Goal: Transaction & Acquisition: Purchase product/service

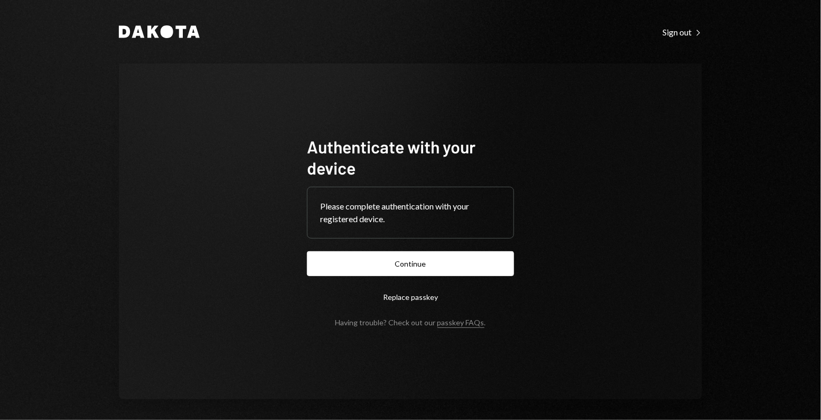
click at [373, 277] on form "Authenticate with your device Please complete authentication with your register…" at bounding box center [410, 231] width 207 height 191
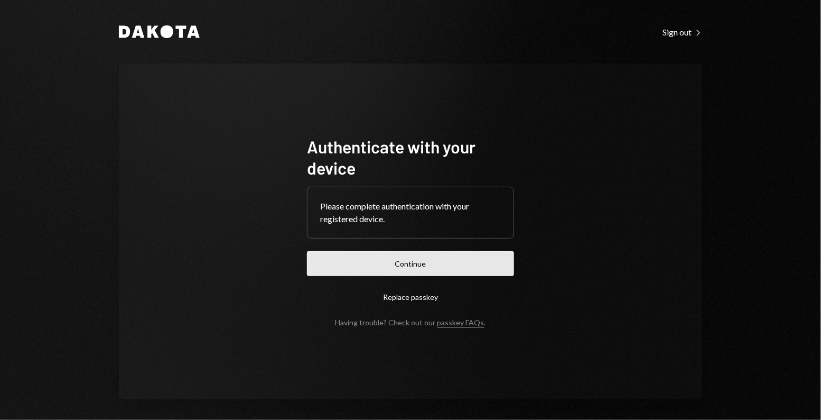
click at [374, 257] on button "Continue" at bounding box center [410, 263] width 207 height 25
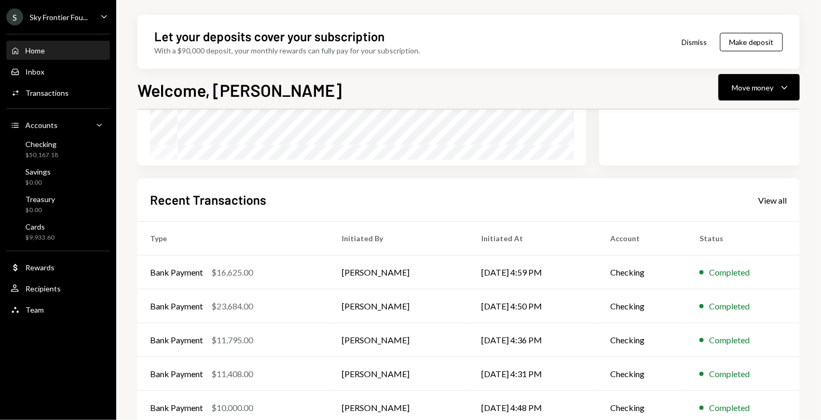
scroll to position [217, 0]
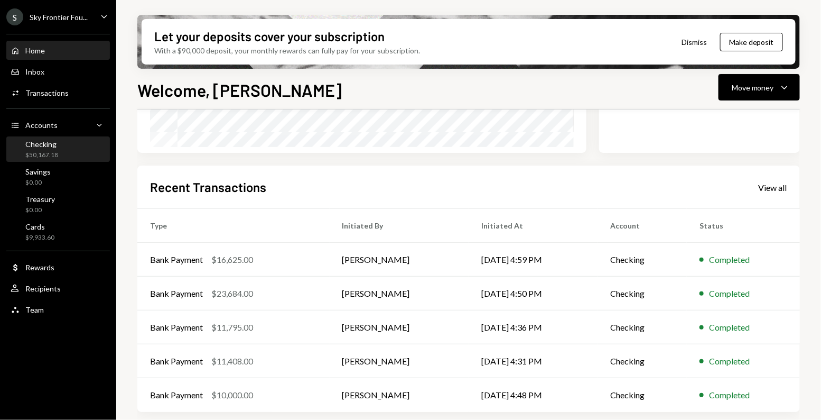
click at [35, 145] on div "Checking" at bounding box center [41, 144] width 33 height 9
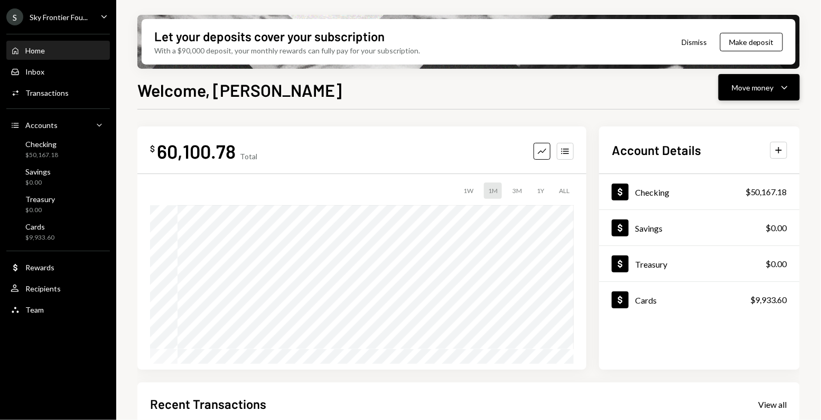
click at [727, 87] on button "Move money Caret Down" at bounding box center [759, 87] width 81 height 26
click at [723, 116] on div "Send" at bounding box center [751, 119] width 77 height 11
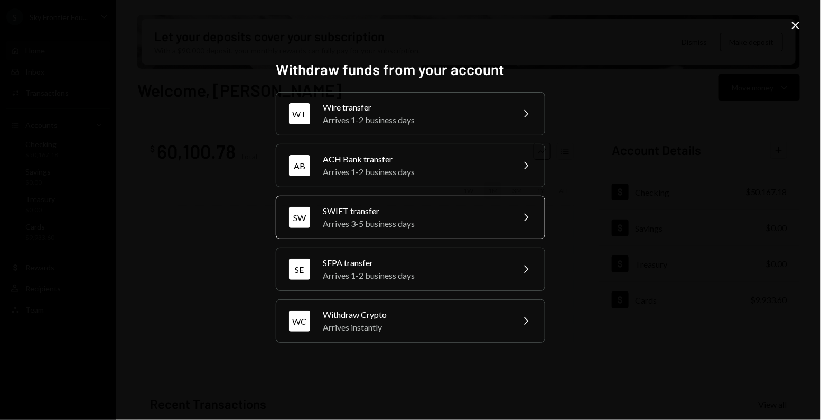
click at [406, 217] on div "Arrives 3-5 business days" at bounding box center [415, 223] width 184 height 13
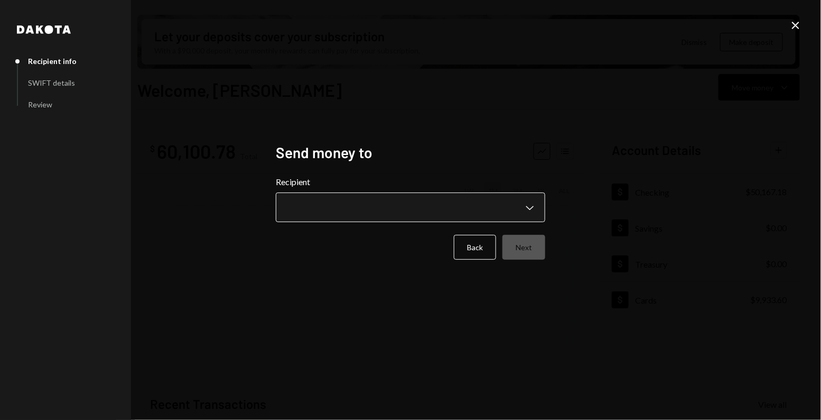
click at [347, 197] on body "S Sky Frontier Fou... Caret Down Home Home Inbox Inbox Activities Transactions …" at bounding box center [410, 210] width 821 height 420
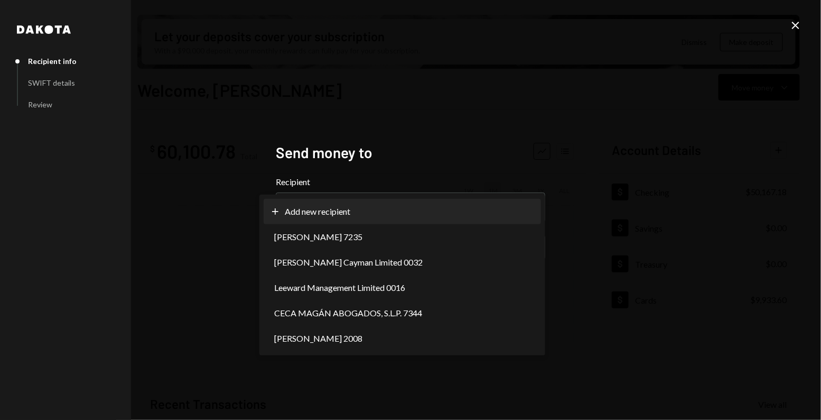
select select "**********"
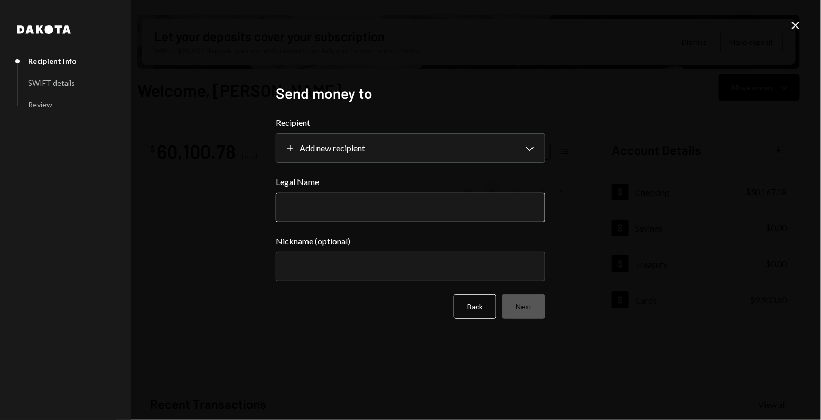
click at [294, 208] on input "Legal Name" at bounding box center [411, 207] width 270 height 30
paste input "**********"
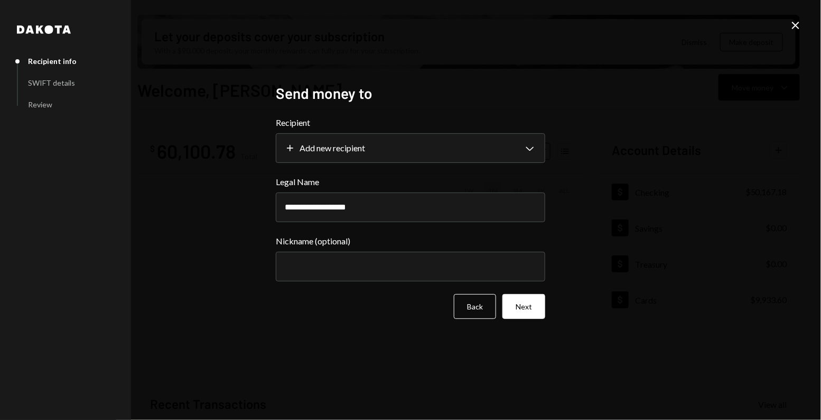
type input "**********"
click at [527, 313] on button "Next" at bounding box center [524, 306] width 43 height 25
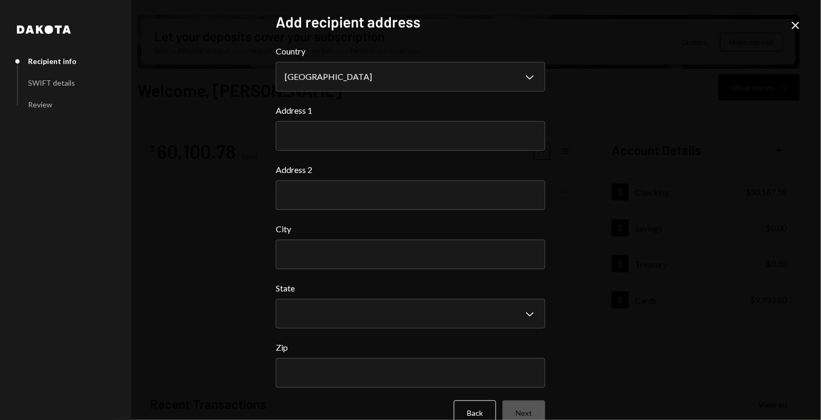
click at [794, 24] on icon "Close" at bounding box center [796, 25] width 13 height 13
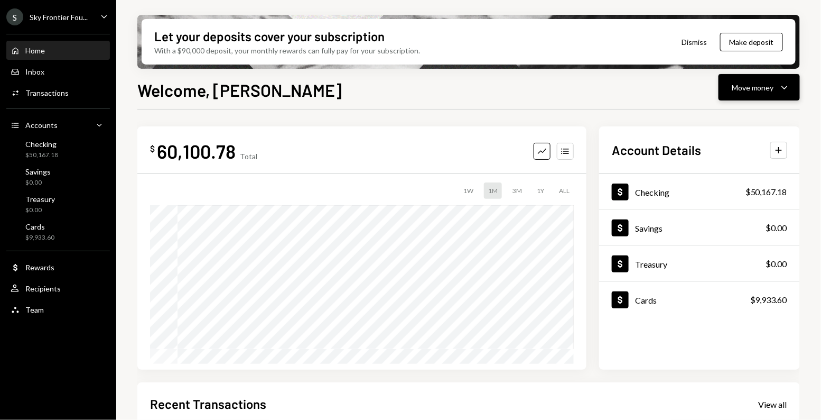
click at [732, 94] on button "Move money Caret Down" at bounding box center [759, 87] width 81 height 26
click at [717, 123] on div "Send" at bounding box center [751, 119] width 77 height 11
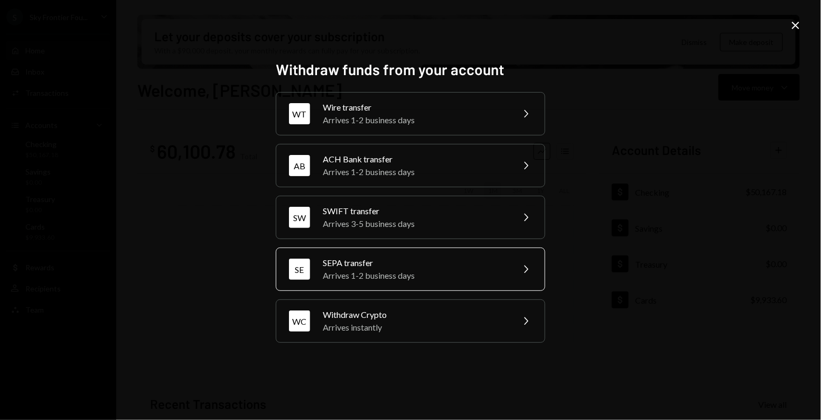
click at [415, 270] on div "Arrives 1-2 business days" at bounding box center [415, 275] width 184 height 13
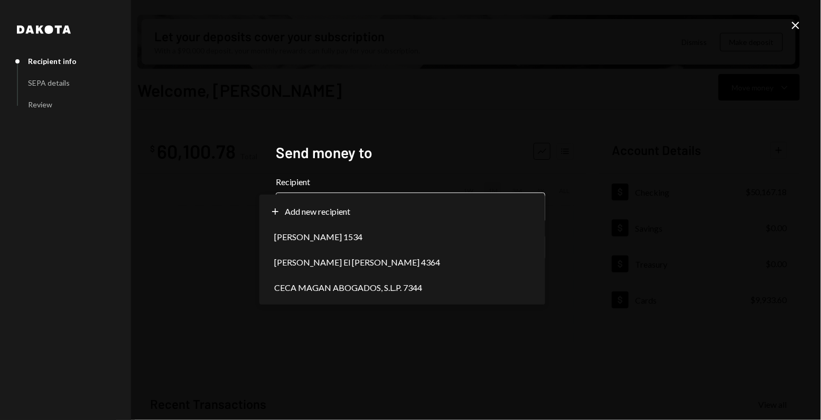
click at [338, 202] on body "S Sky Frontier Fou... Caret Down Home Home Inbox Inbox Activities Transactions …" at bounding box center [410, 210] width 821 height 420
click at [329, 161] on h2 "Send money to" at bounding box center [411, 152] width 270 height 21
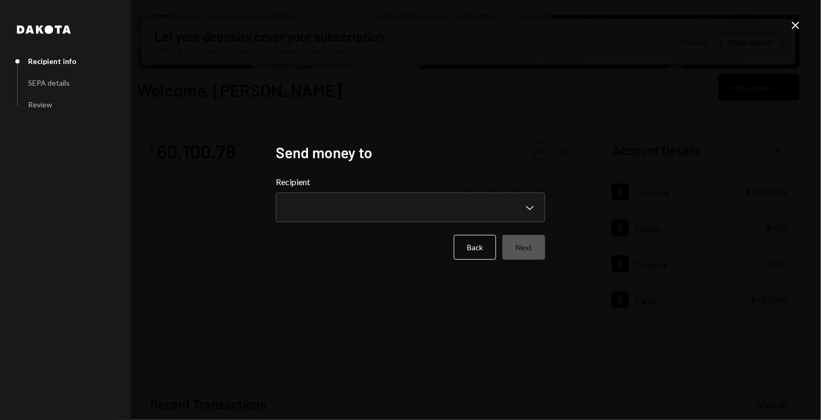
click at [801, 31] on icon "Close" at bounding box center [796, 25] width 13 height 13
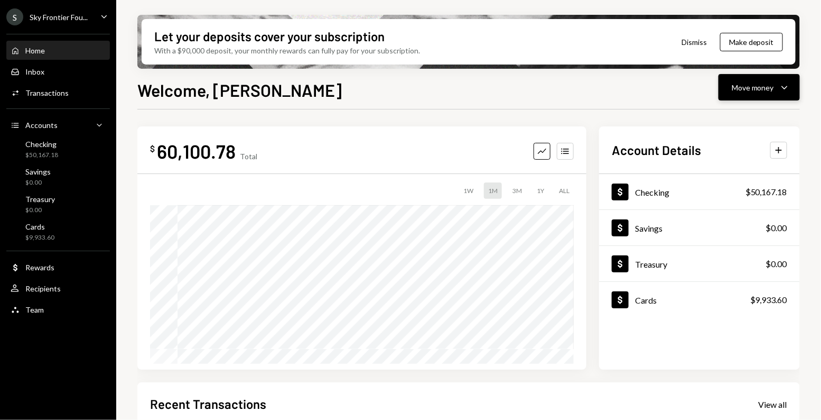
click at [736, 87] on div "Move money" at bounding box center [753, 87] width 42 height 11
click at [715, 122] on div "Send" at bounding box center [751, 119] width 77 height 11
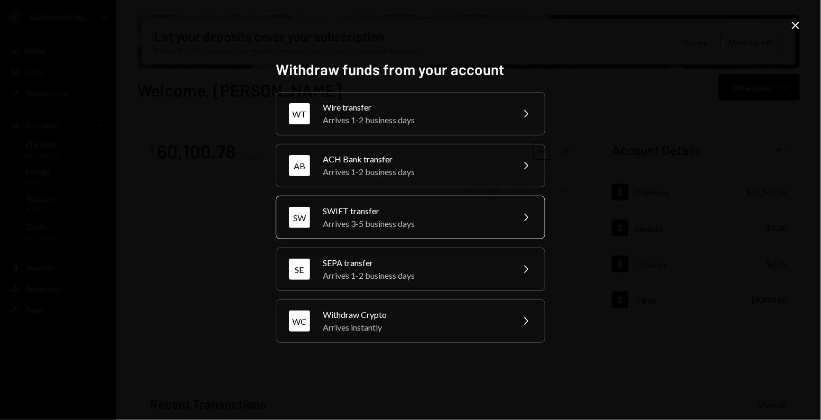
click at [424, 225] on div "Arrives 3-5 business days" at bounding box center [415, 223] width 184 height 13
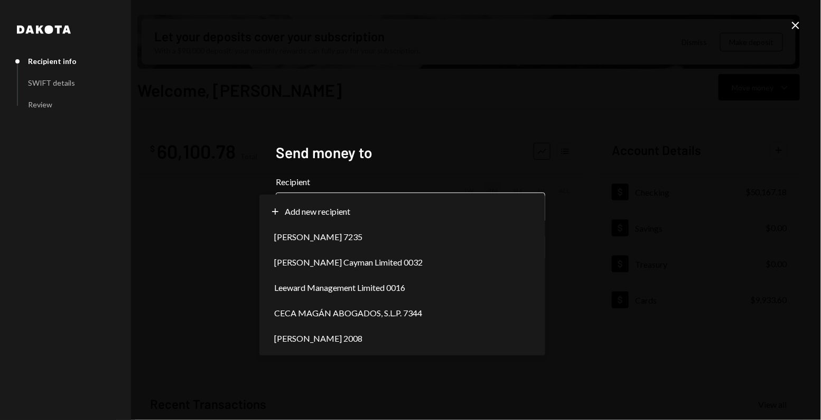
click at [325, 207] on body "S Sky Frontier Fou... Caret Down Home Home Inbox Inbox Activities Transactions …" at bounding box center [410, 210] width 821 height 420
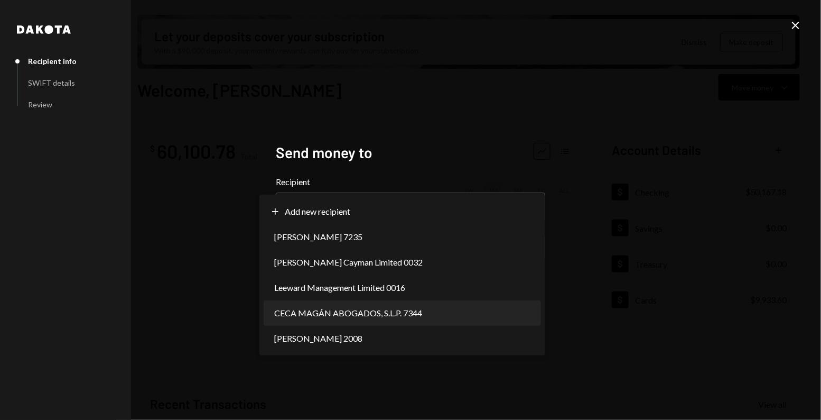
select select "**********"
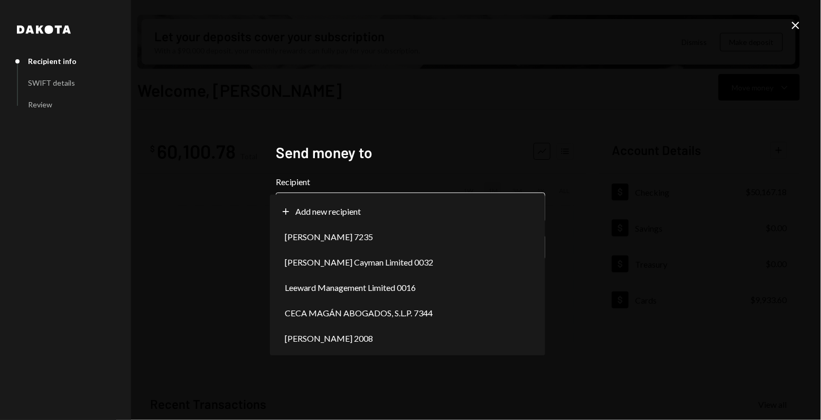
click at [391, 208] on body "S Sky Frontier Fou... Caret Down Home Home Inbox Inbox Activities Transactions …" at bounding box center [410, 210] width 821 height 420
click at [800, 25] on icon "Close" at bounding box center [796, 25] width 13 height 13
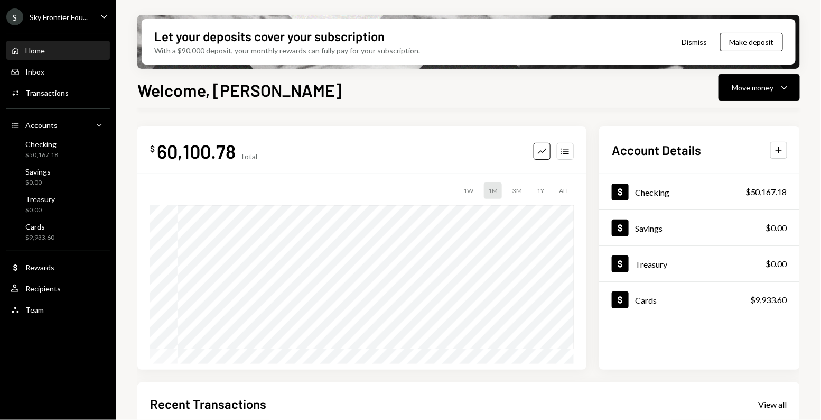
scroll to position [217, 0]
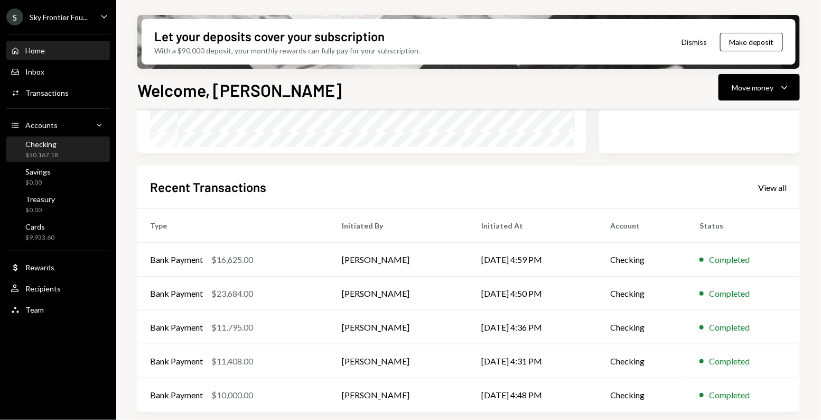
click at [81, 151] on div "Checking $50,167.18" at bounding box center [58, 150] width 95 height 20
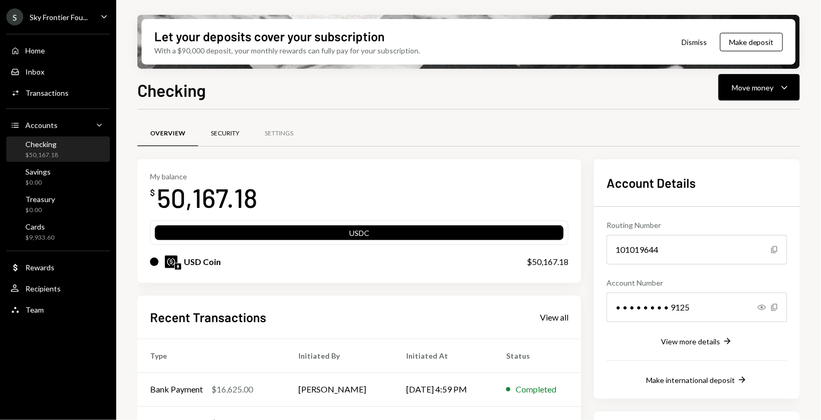
click at [211, 131] on div "Security" at bounding box center [225, 133] width 29 height 9
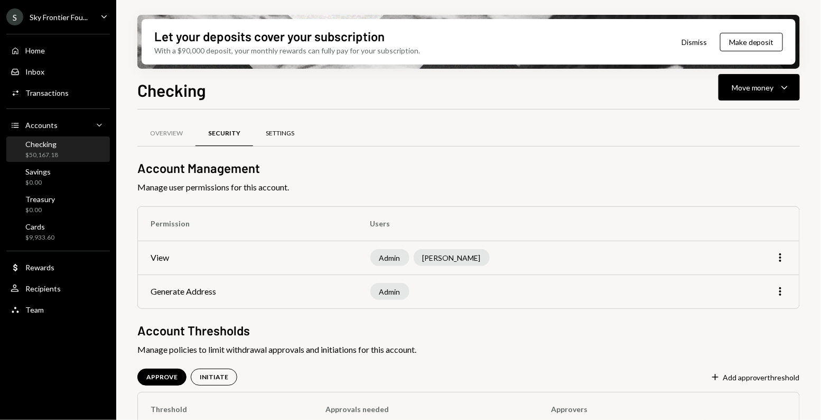
click at [273, 124] on div "Settings" at bounding box center [280, 133] width 54 height 25
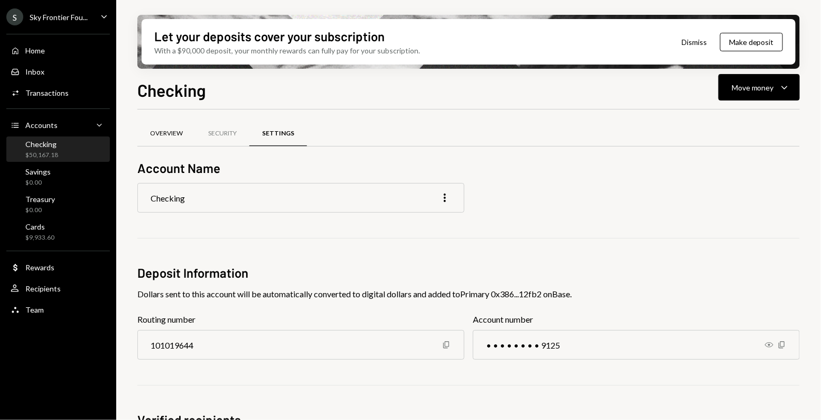
click at [168, 142] on div "Overview" at bounding box center [166, 133] width 58 height 25
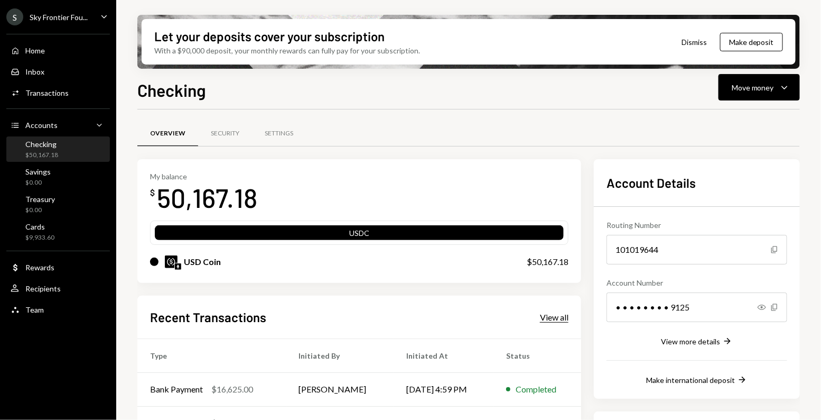
click at [548, 315] on div "View all" at bounding box center [554, 317] width 29 height 11
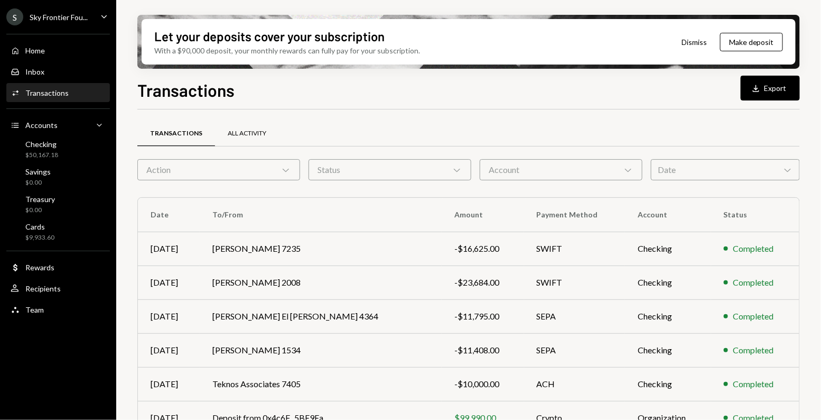
click at [248, 124] on div "All Activity" at bounding box center [247, 133] width 64 height 25
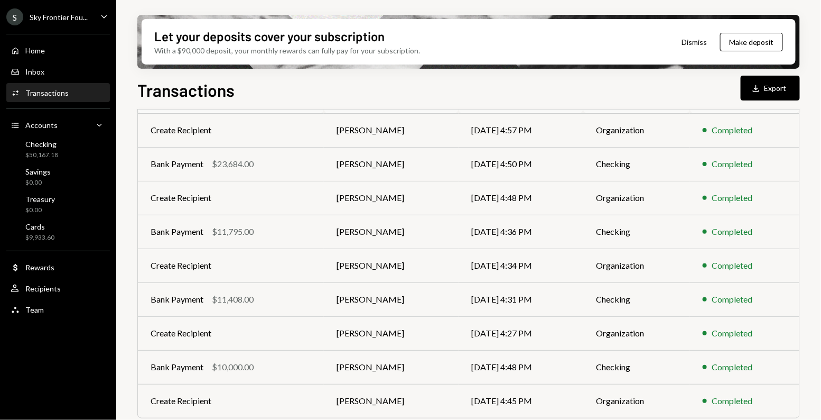
scroll to position [182, 0]
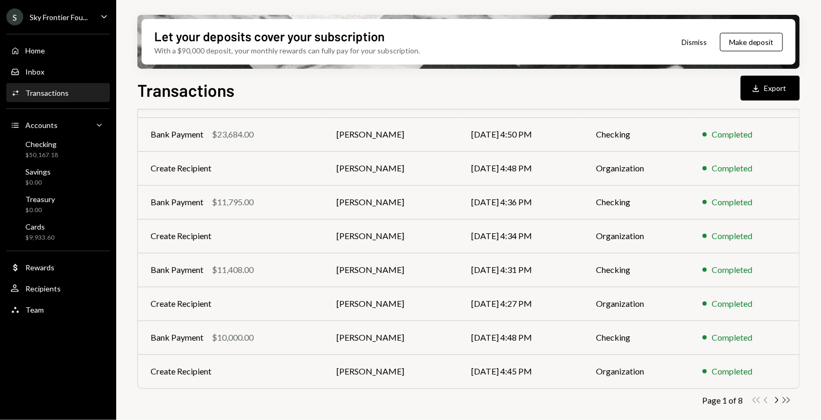
click at [787, 398] on icon "Double Arrow Right" at bounding box center [787, 400] width 10 height 10
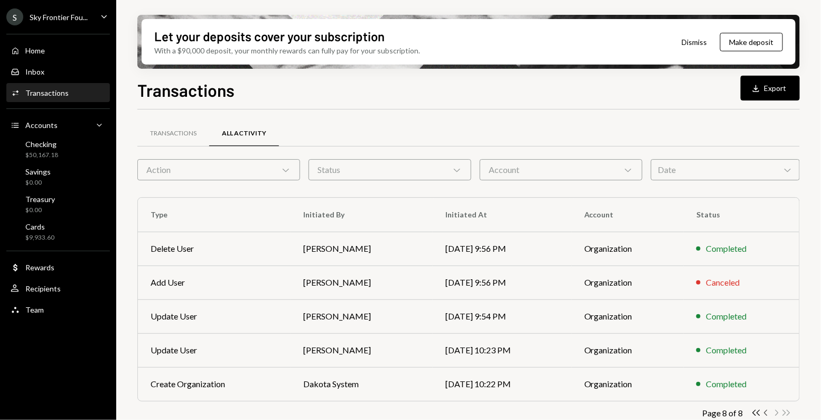
click at [766, 413] on icon "Chevron Left" at bounding box center [767, 413] width 10 height 10
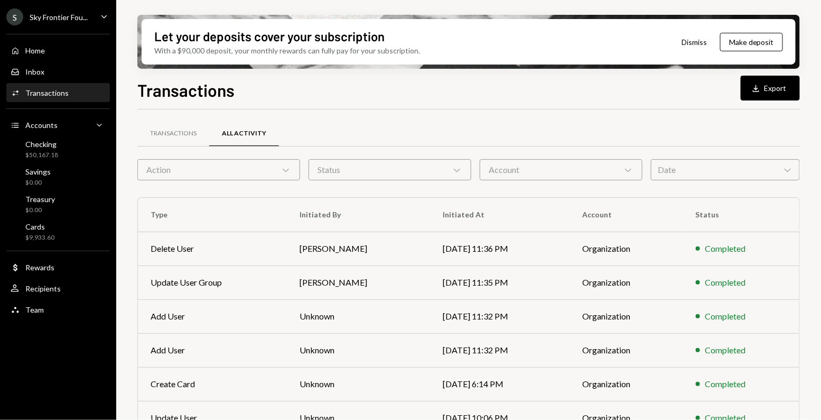
click at [534, 169] on div "Account Chevron Down" at bounding box center [561, 169] width 163 height 21
click at [476, 124] on div "Transactions All Activity" at bounding box center [468, 133] width 663 height 27
click at [550, 172] on div "Account Chevron Down" at bounding box center [561, 169] width 163 height 21
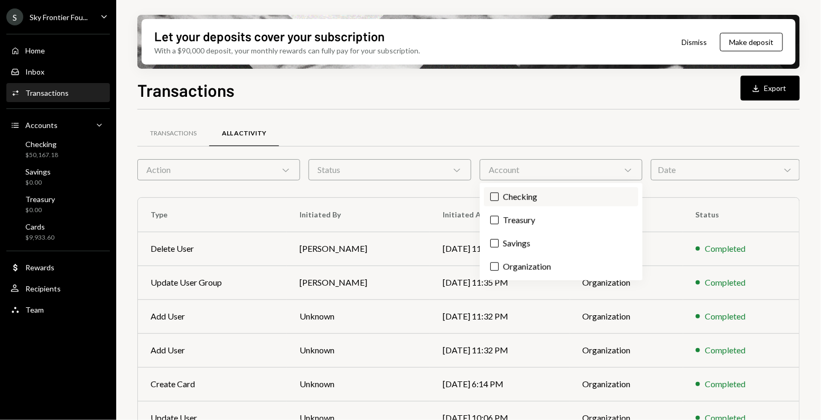
click at [498, 197] on button "Checking" at bounding box center [495, 196] width 8 height 8
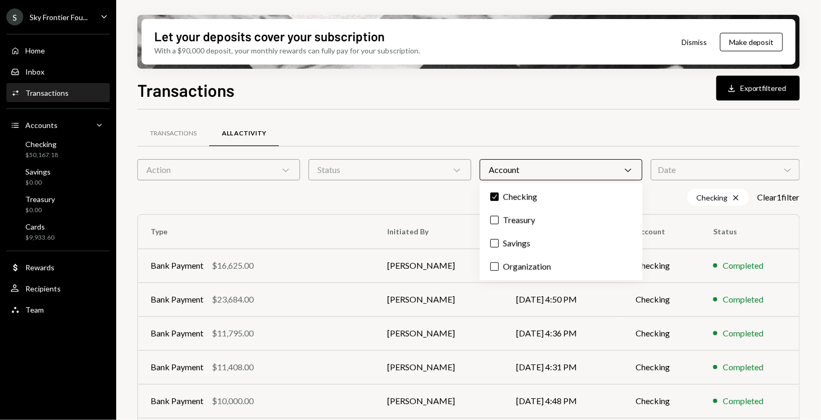
click at [479, 143] on div "Transactions All Activity" at bounding box center [468, 133] width 663 height 27
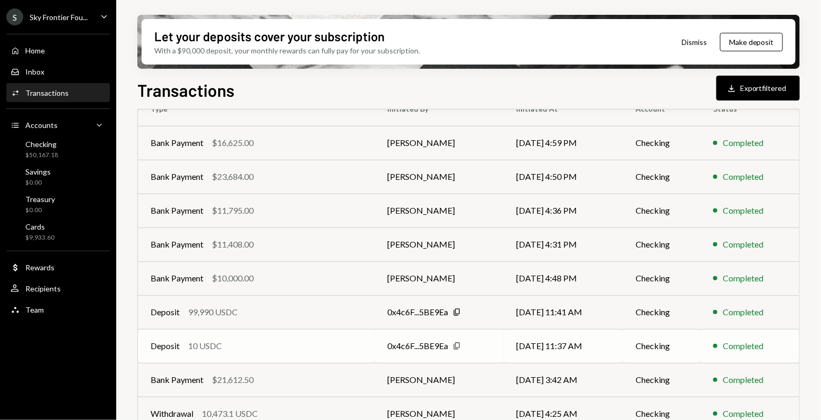
scroll to position [199, 0]
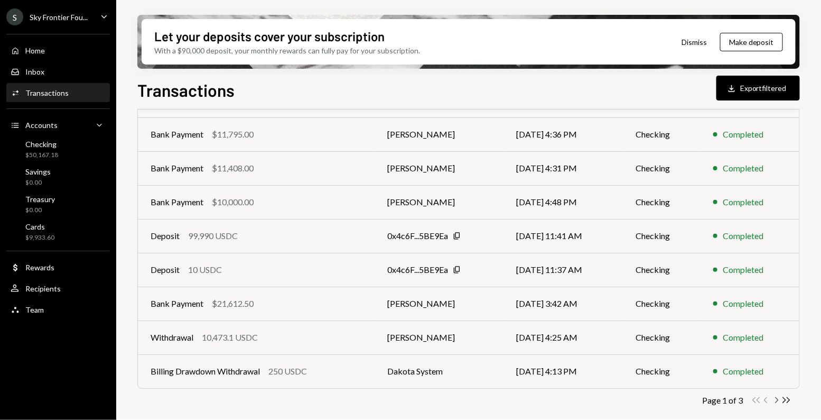
click at [779, 399] on icon "Chevron Right" at bounding box center [777, 400] width 10 height 10
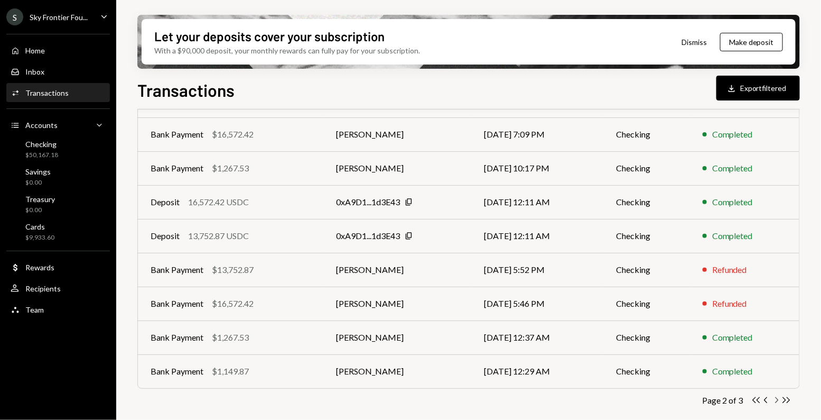
click at [777, 399] on icon "Chevron Right" at bounding box center [777, 400] width 10 height 10
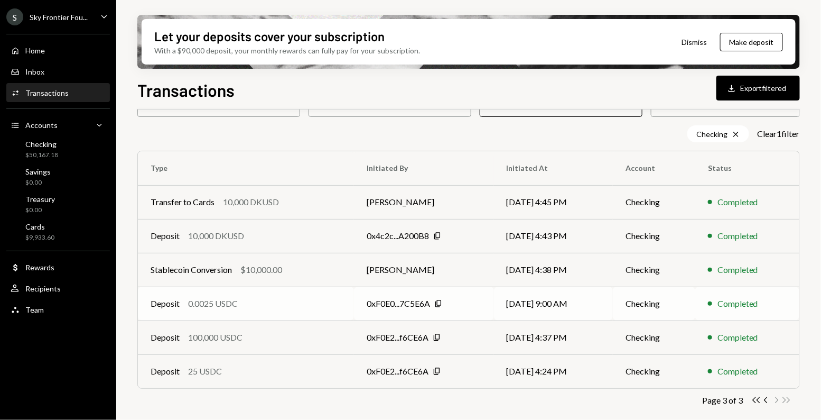
scroll to position [0, 0]
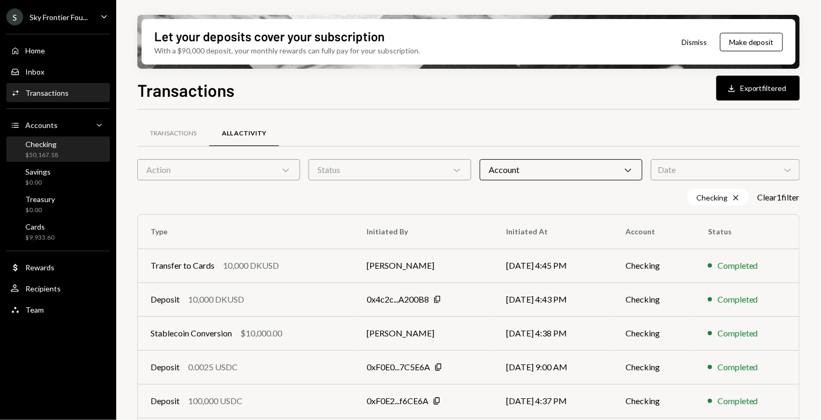
click at [66, 159] on div "Checking $50,167.18" at bounding box center [58, 149] width 95 height 24
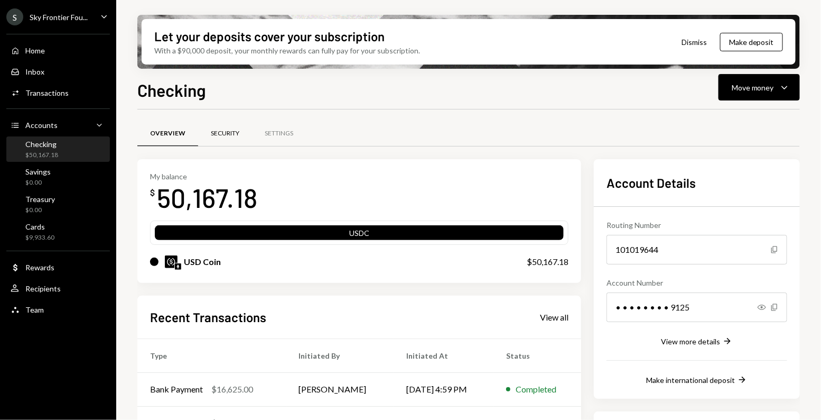
click at [226, 137] on div "Security" at bounding box center [225, 133] width 29 height 9
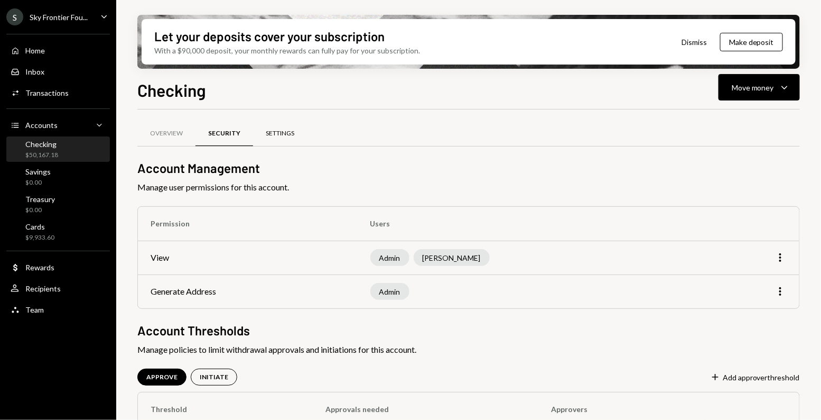
click at [254, 141] on div "Settings" at bounding box center [280, 133] width 54 height 25
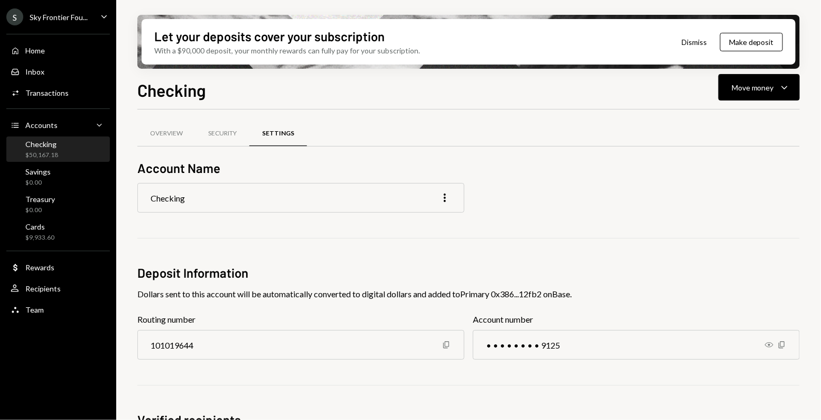
click at [68, 153] on div "Checking $50,167.18" at bounding box center [58, 150] width 95 height 20
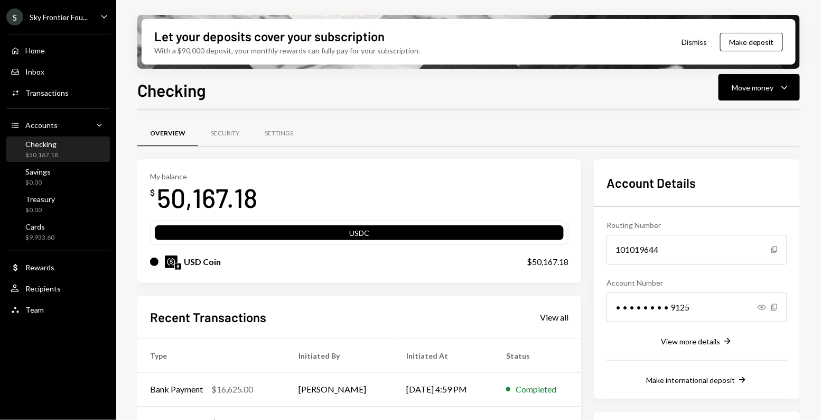
scroll to position [154, 0]
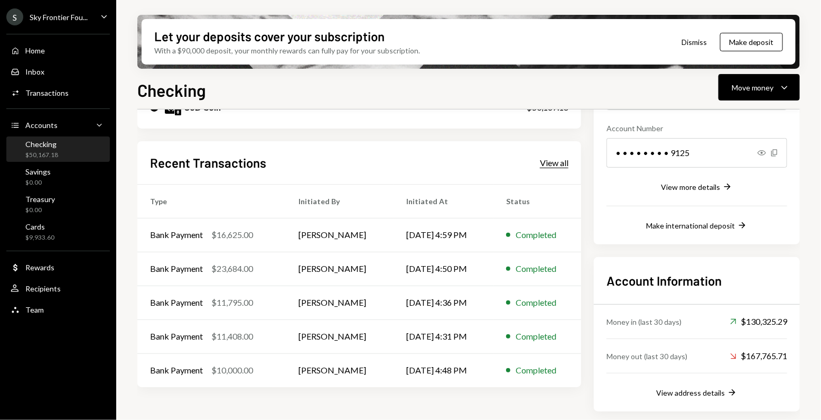
click at [543, 158] on div "View all" at bounding box center [554, 163] width 29 height 11
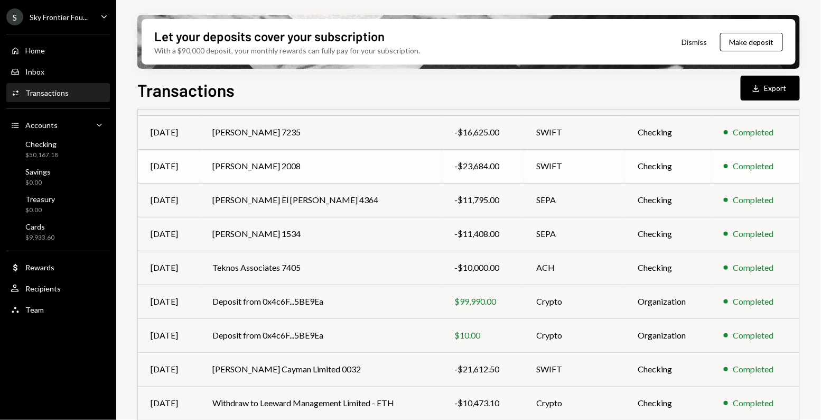
scroll to position [182, 0]
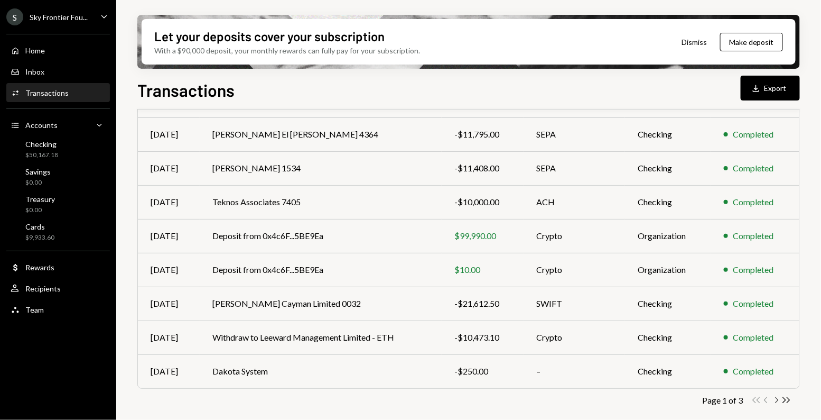
click at [775, 401] on icon "Chevron Right" at bounding box center [777, 400] width 10 height 10
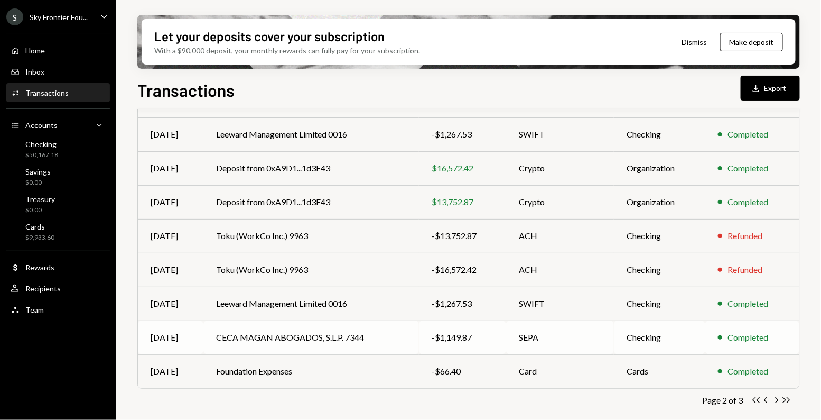
click at [379, 342] on td "CECA MAGAN ABOGADOS, S.L.P. 7344" at bounding box center [312, 337] width 216 height 34
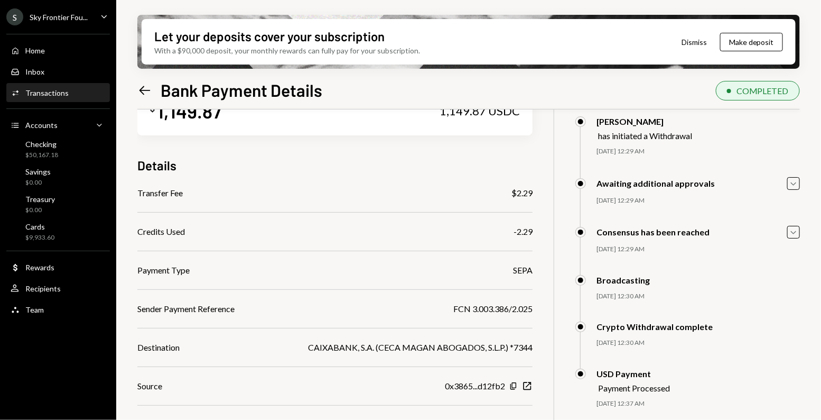
scroll to position [85, 0]
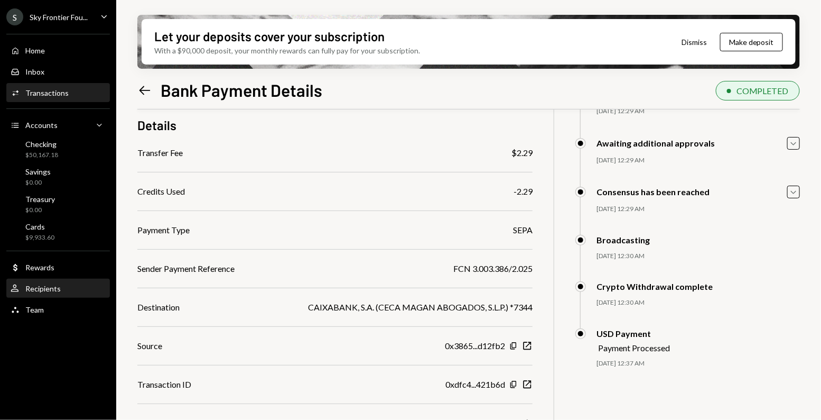
click at [52, 289] on div "Recipients" at bounding box center [42, 288] width 35 height 9
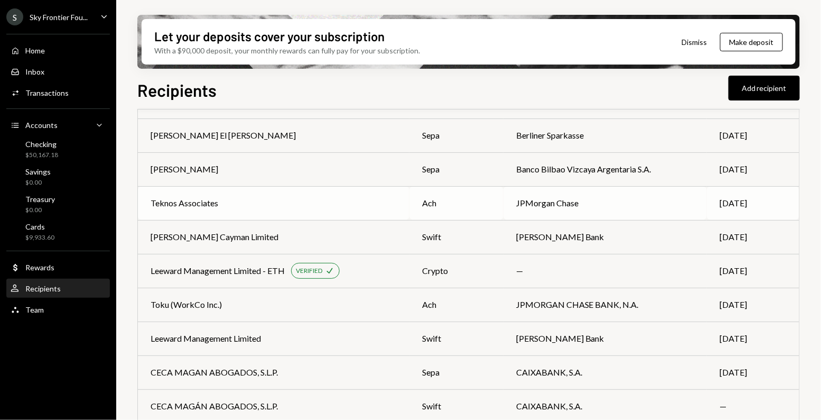
scroll to position [122, 0]
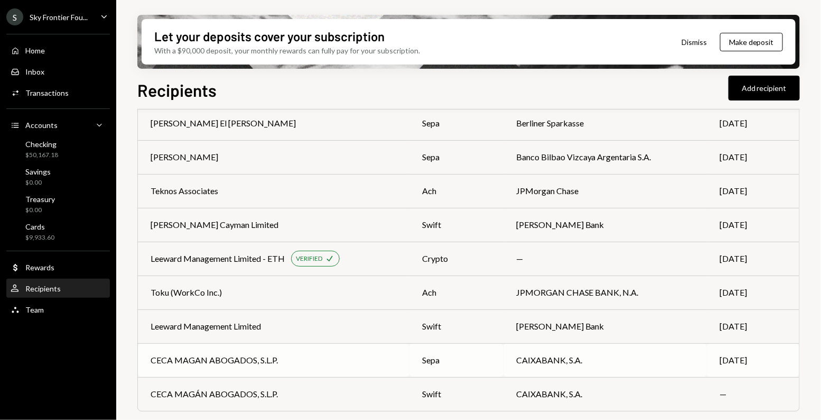
click at [251, 362] on div "CECA MAGAN ABOGADOS, S.L.P." at bounding box center [214, 360] width 127 height 13
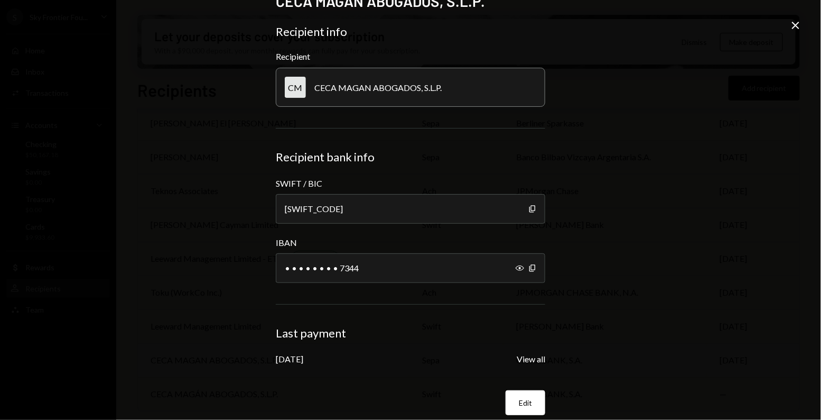
scroll to position [32, 0]
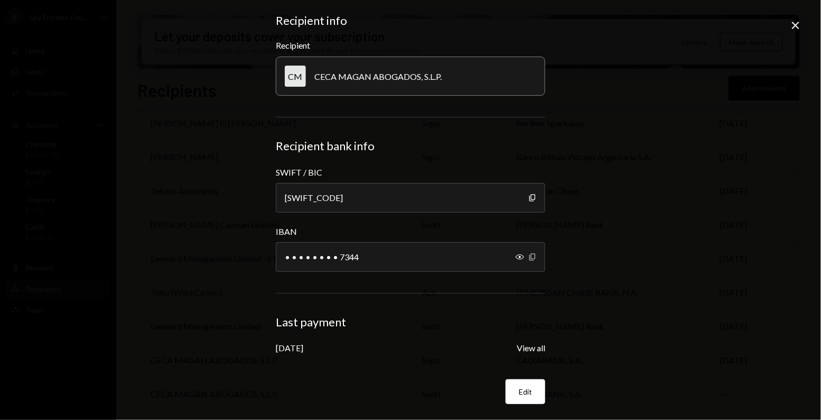
click at [530, 257] on icon "button" at bounding box center [533, 256] width 6 height 7
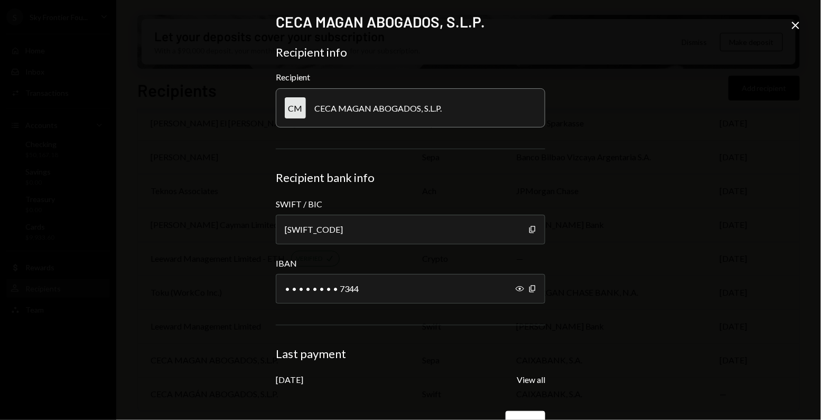
click at [797, 28] on icon "Close" at bounding box center [796, 25] width 13 height 13
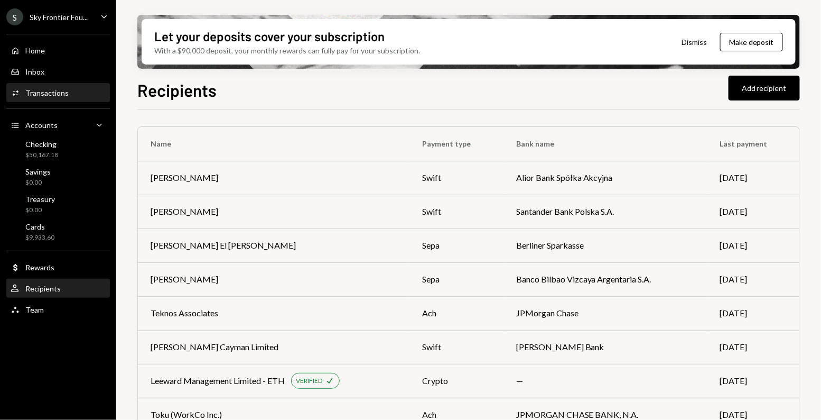
click at [41, 95] on div "Transactions" at bounding box center [46, 92] width 43 height 9
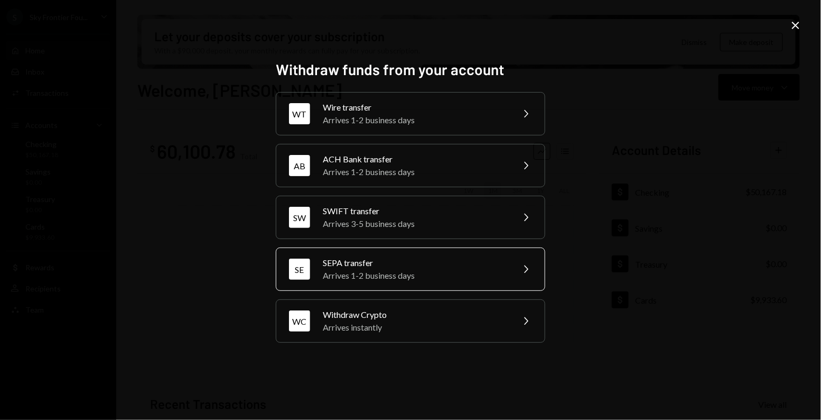
click at [455, 260] on div "SEPA transfer" at bounding box center [415, 262] width 184 height 13
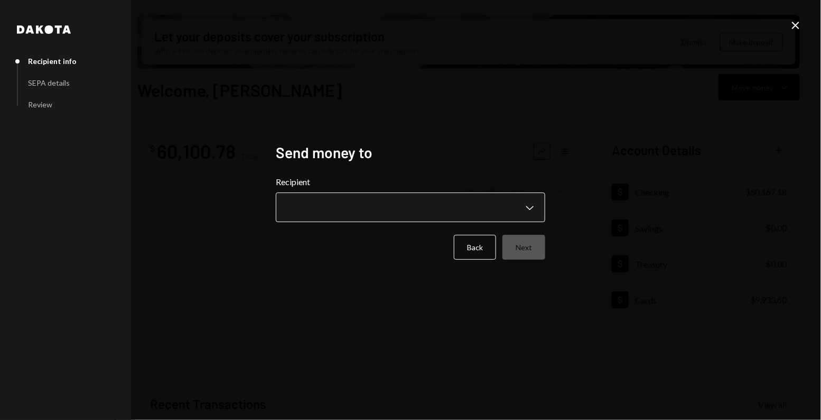
click at [391, 208] on body "S Sky Frontier Fou... Caret Down Home Home Inbox Inbox Activities Transactions …" at bounding box center [410, 210] width 821 height 420
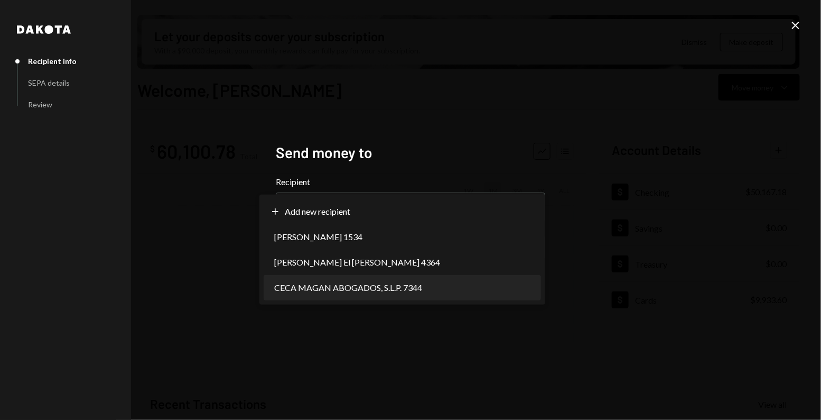
select select "**********"
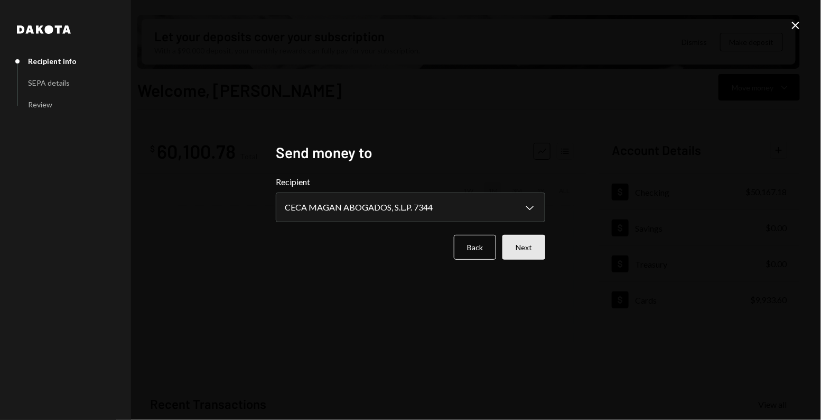
click at [519, 246] on button "Next" at bounding box center [524, 247] width 43 height 25
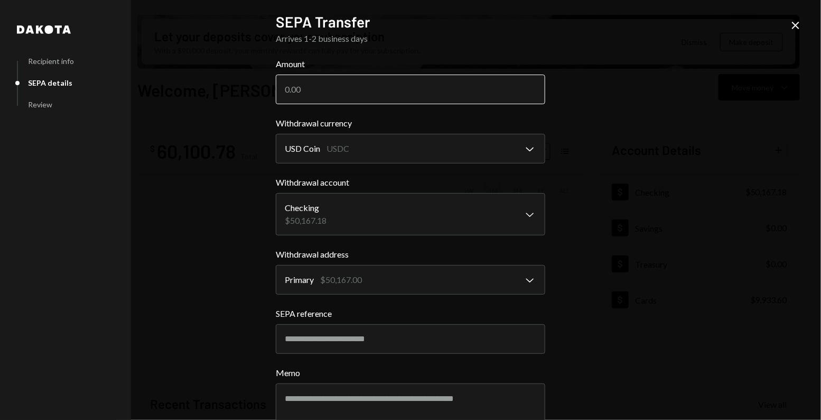
click at [359, 94] on input "Amount" at bounding box center [411, 90] width 270 height 30
type input "4"
type input "1"
type input "5"
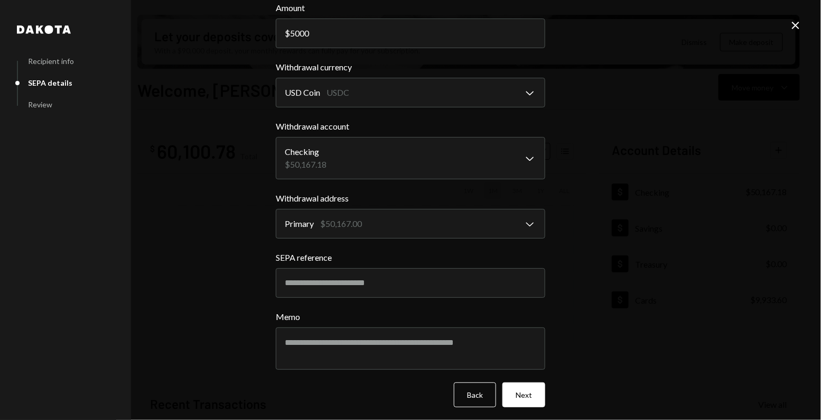
scroll to position [59, 0]
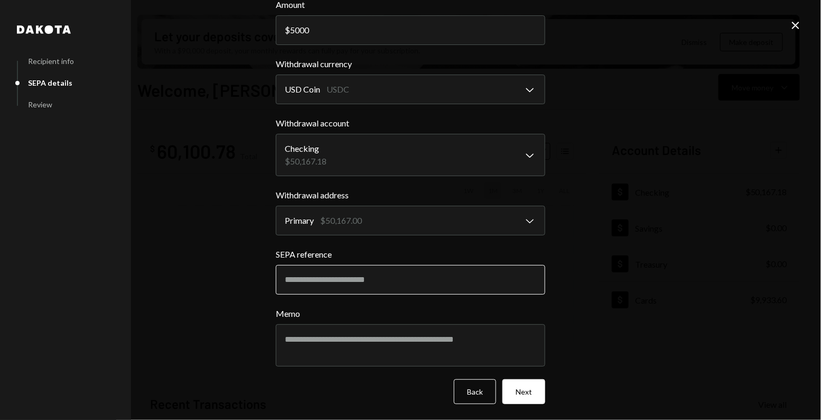
type input "5000"
click at [289, 281] on input "SEPA reference" at bounding box center [411, 280] width 270 height 30
click at [333, 278] on input "SEPA reference" at bounding box center [411, 280] width 270 height 30
paste input "**********"
type input "**********"
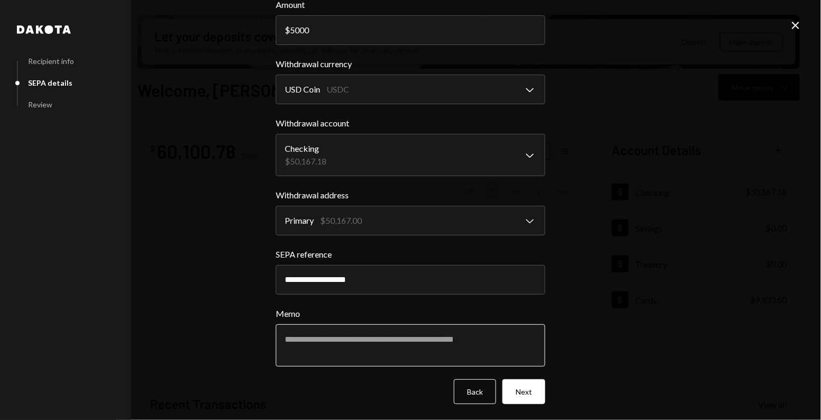
click at [348, 334] on textarea "Memo" at bounding box center [411, 345] width 270 height 42
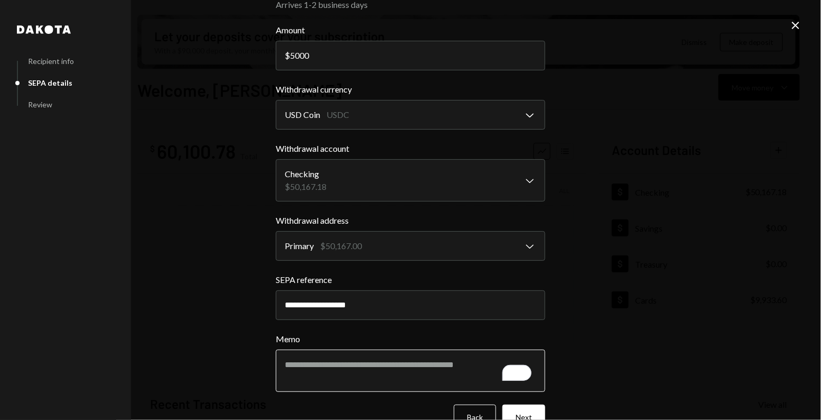
scroll to position [42, 0]
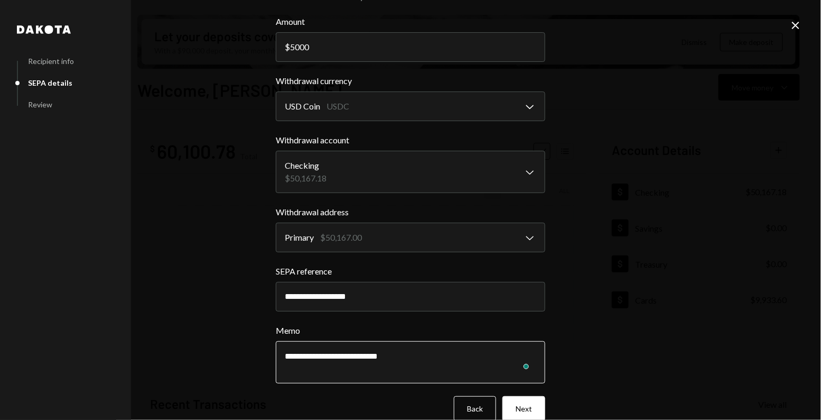
paste textarea "**********"
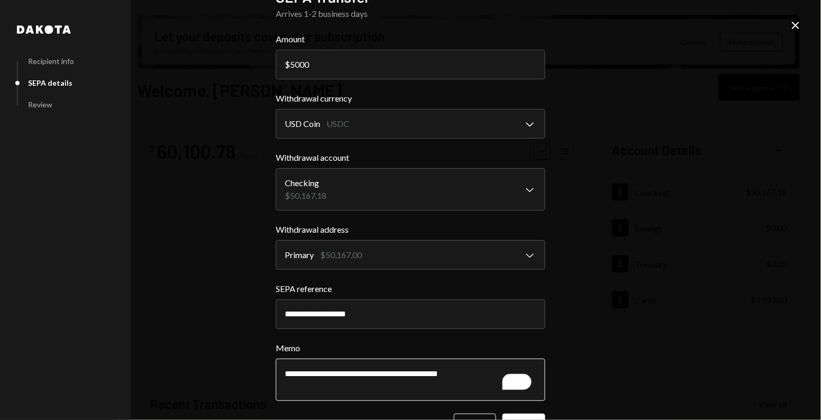
scroll to position [59, 0]
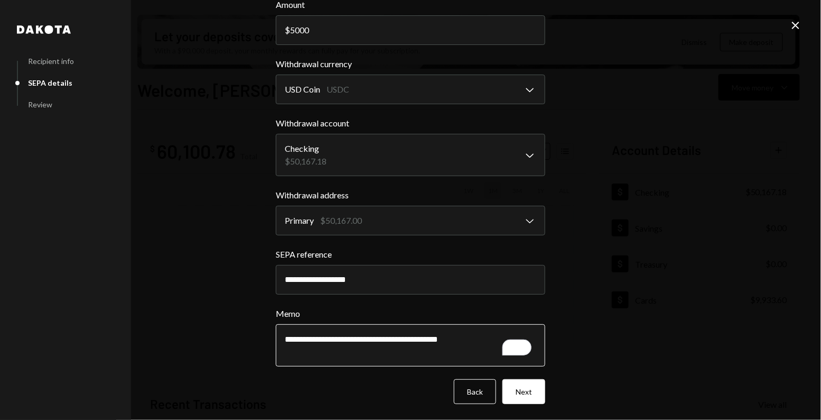
click at [300, 340] on textarea "**********" at bounding box center [411, 345] width 270 height 42
click at [312, 340] on textarea "**********" at bounding box center [411, 345] width 270 height 42
type textarea "**********"
click at [533, 395] on button "Next" at bounding box center [524, 391] width 43 height 25
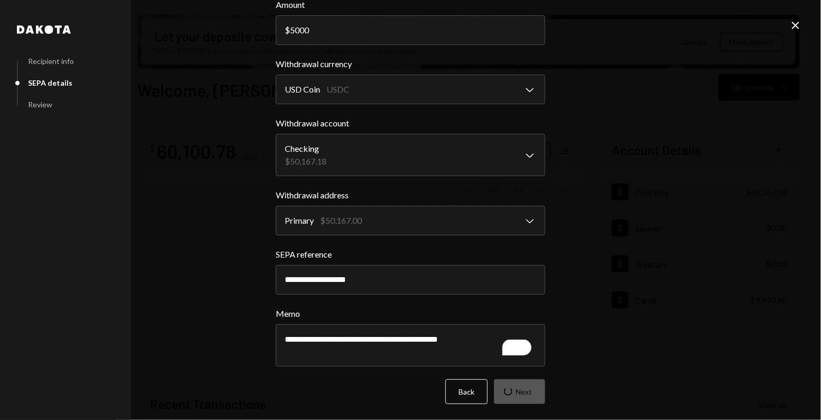
scroll to position [0, 0]
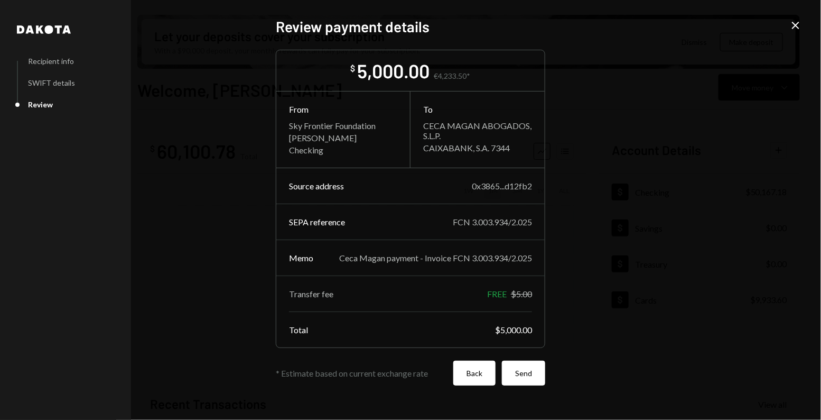
click at [464, 379] on button "Back" at bounding box center [475, 373] width 42 height 25
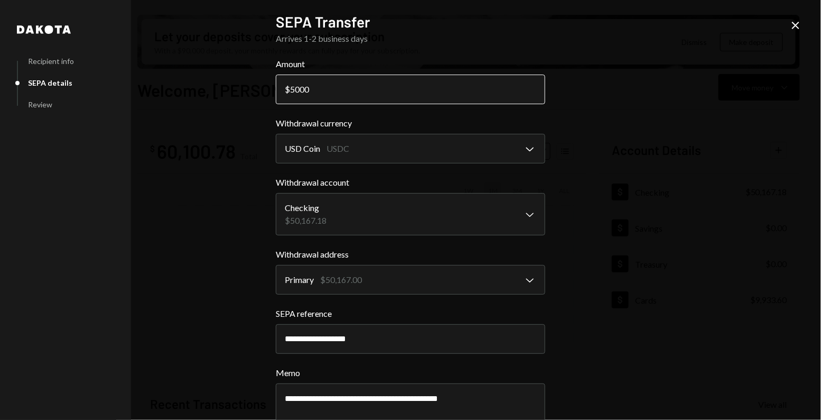
drag, startPoint x: 290, startPoint y: 87, endPoint x: 348, endPoint y: 86, distance: 58.1
click at [348, 87] on input "5000" at bounding box center [411, 90] width 270 height 30
type input "5"
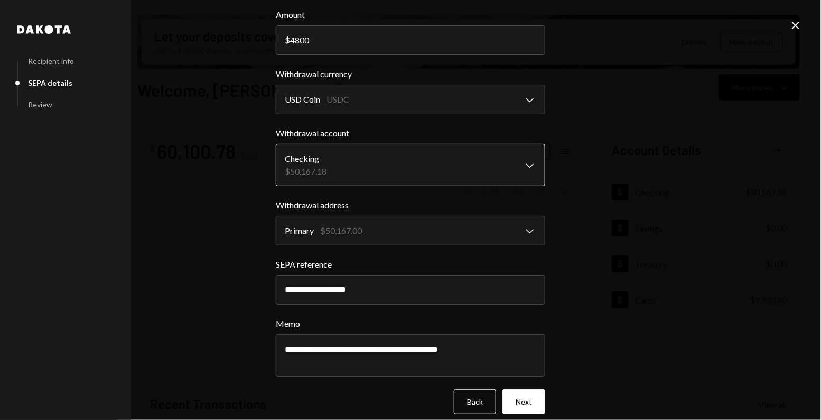
scroll to position [59, 0]
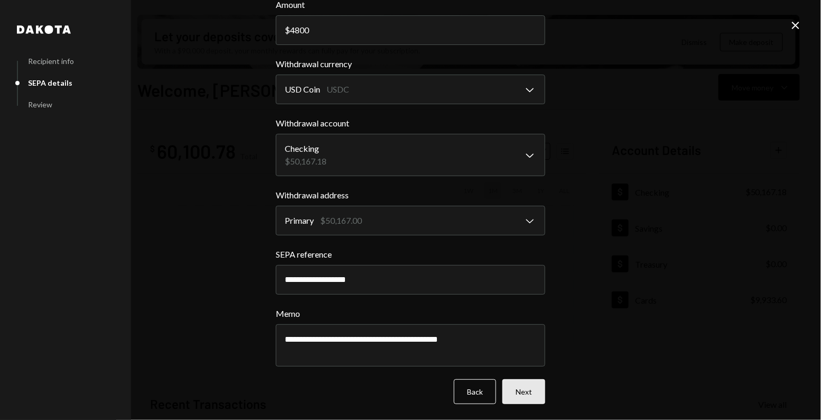
type input "4800"
click at [528, 389] on button "Next" at bounding box center [524, 391] width 43 height 25
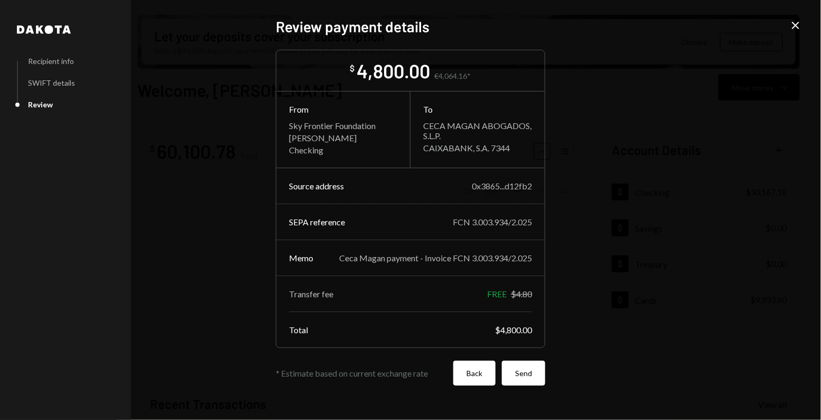
click at [477, 374] on button "Back" at bounding box center [475, 373] width 42 height 25
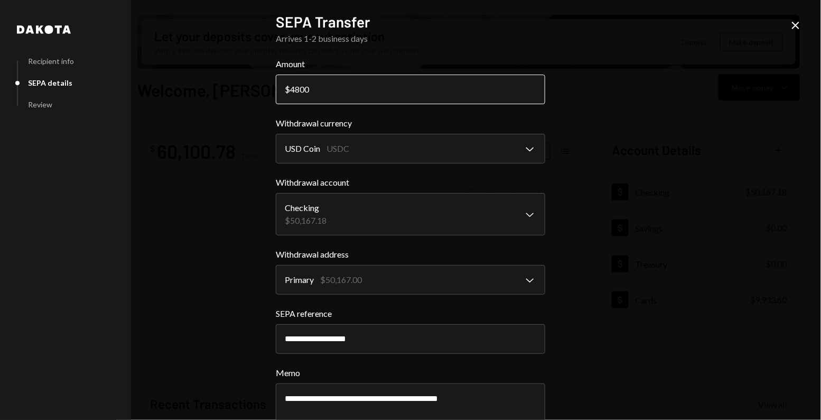
click at [295, 89] on input "4800" at bounding box center [411, 90] width 270 height 30
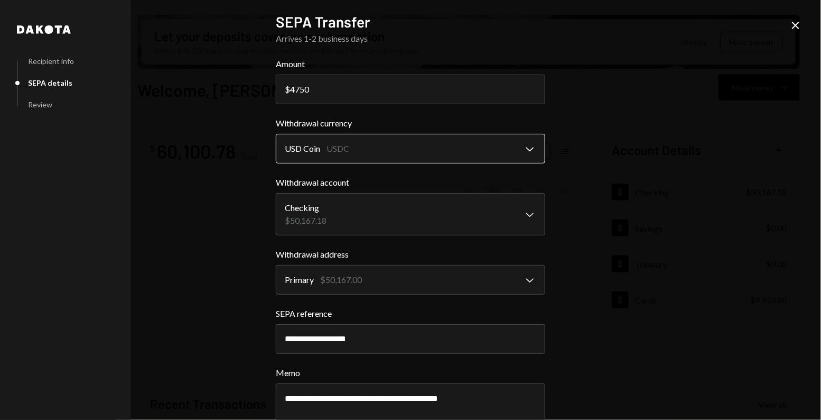
scroll to position [59, 0]
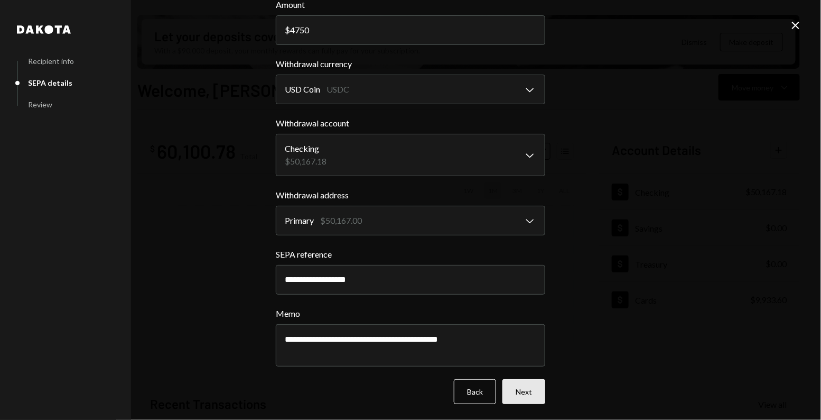
type input "4750"
click at [534, 393] on button "Next" at bounding box center [524, 391] width 43 height 25
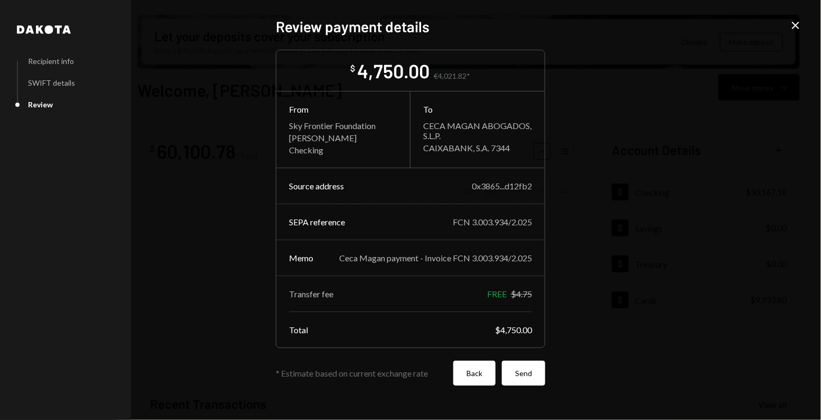
click at [483, 378] on button "Back" at bounding box center [475, 373] width 42 height 25
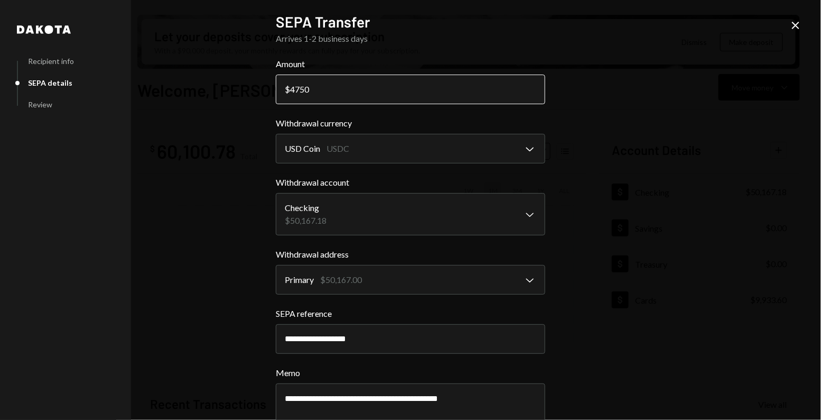
drag, startPoint x: 298, startPoint y: 88, endPoint x: 336, endPoint y: 88, distance: 38.1
click at [336, 88] on input "4750" at bounding box center [411, 90] width 270 height 30
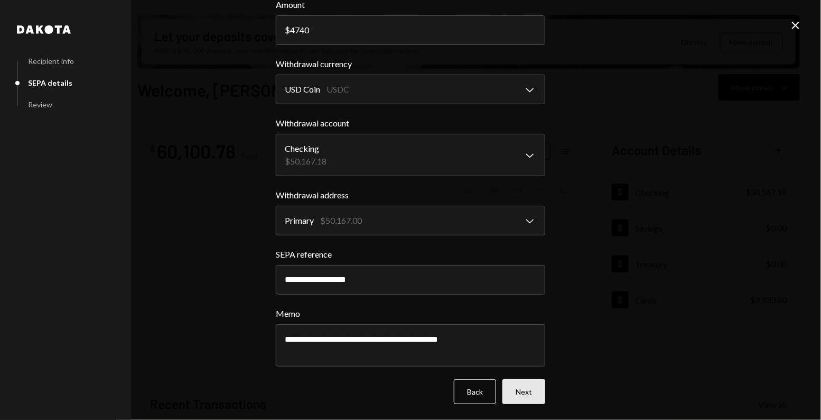
type input "4740"
click at [516, 390] on button "Next" at bounding box center [524, 391] width 43 height 25
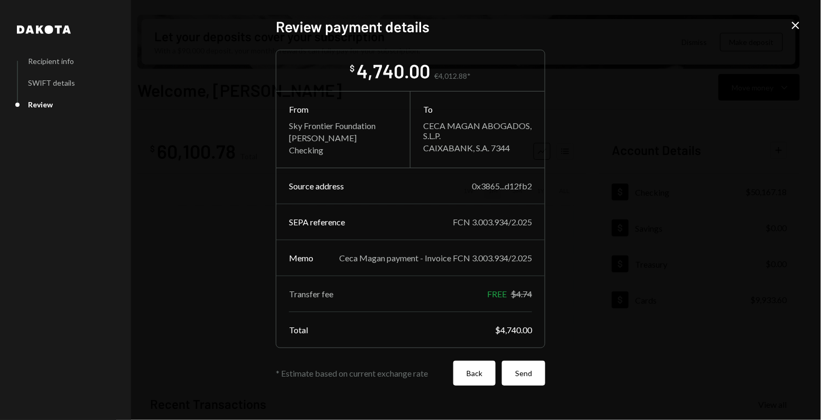
click at [488, 373] on button "Back" at bounding box center [475, 373] width 42 height 25
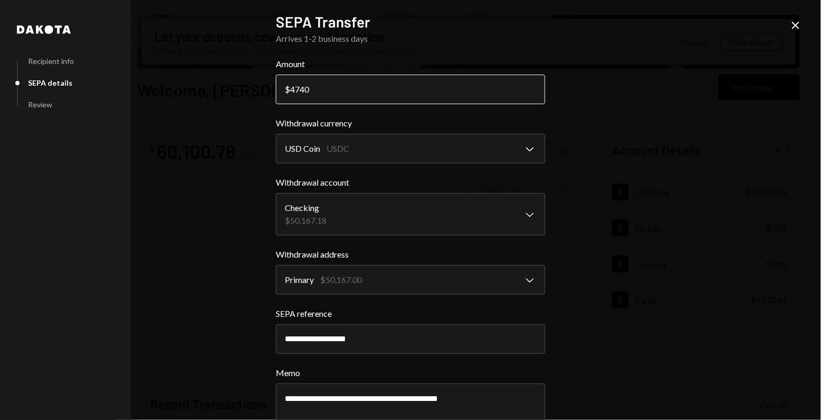
drag, startPoint x: 308, startPoint y: 87, endPoint x: 298, endPoint y: 86, distance: 10.1
click at [298, 86] on input "4740" at bounding box center [411, 90] width 270 height 30
type input "4735"
click at [603, 136] on div "**********" at bounding box center [410, 210] width 821 height 420
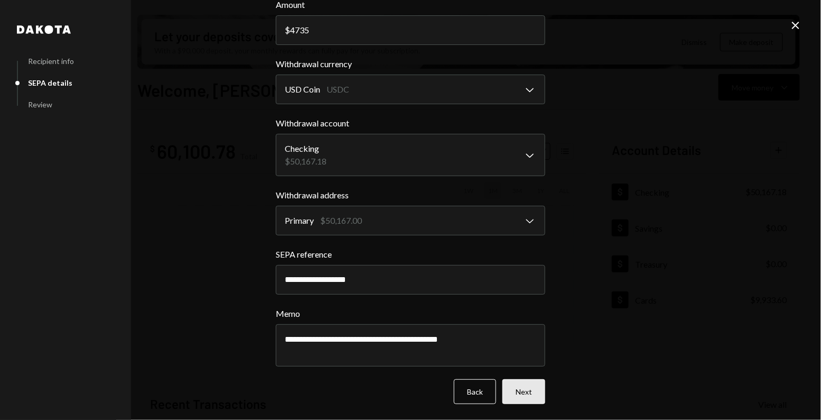
click at [527, 383] on button "Next" at bounding box center [524, 391] width 43 height 25
